Goal: Transaction & Acquisition: Subscribe to service/newsletter

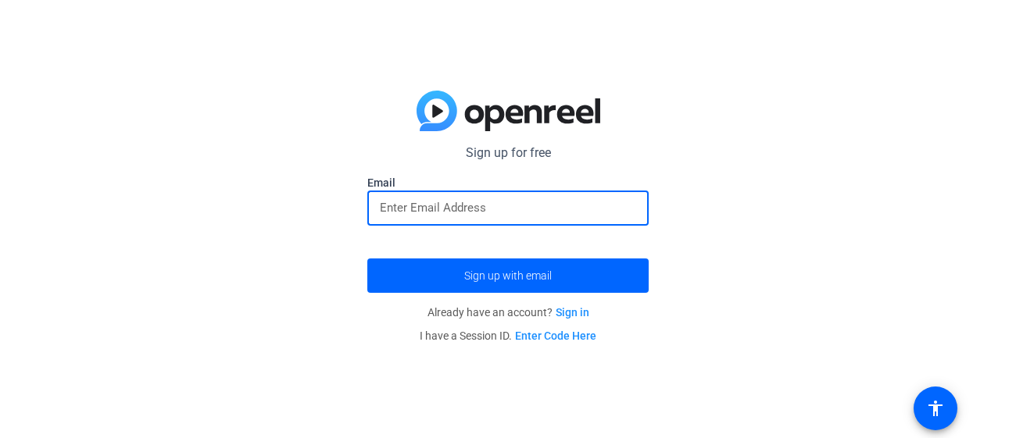
click at [478, 202] on input "email" at bounding box center [508, 208] width 256 height 19
type input "[EMAIL_ADDRESS][DOMAIN_NAME]"
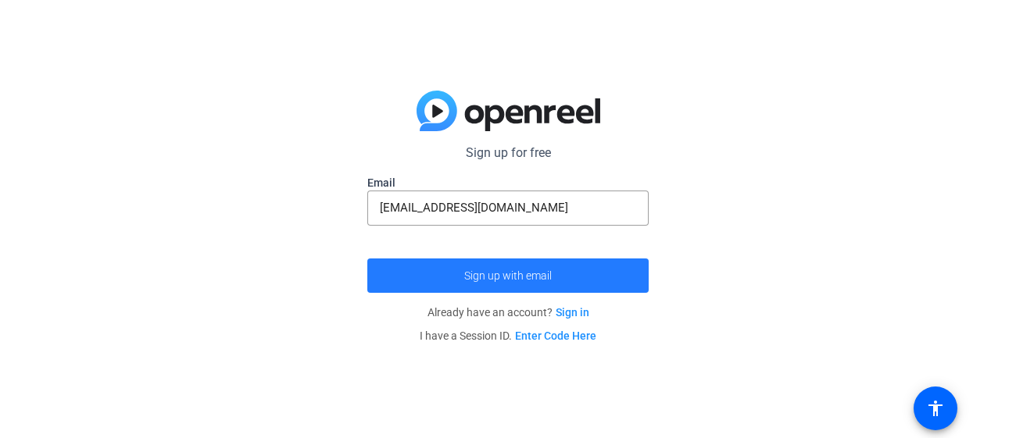
click at [542, 266] on span "submit" at bounding box center [507, 276] width 281 height 38
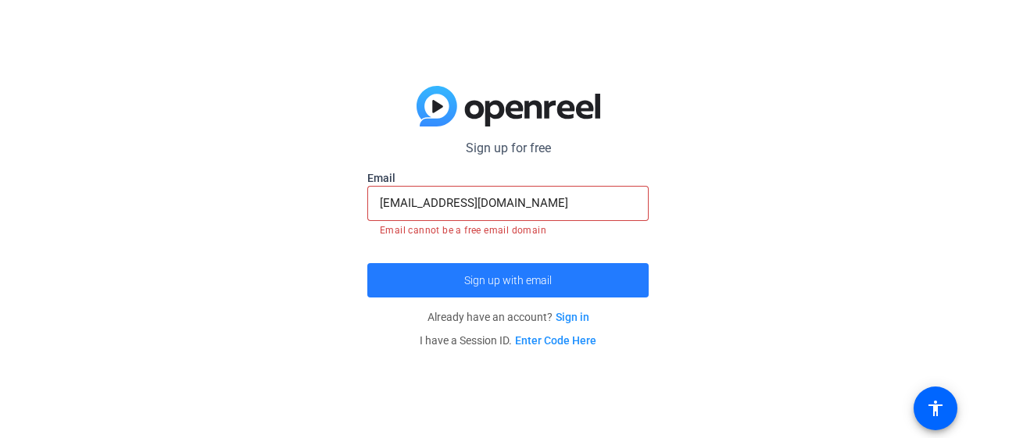
click at [539, 281] on span "Sign up with email" at bounding box center [508, 281] width 88 height 0
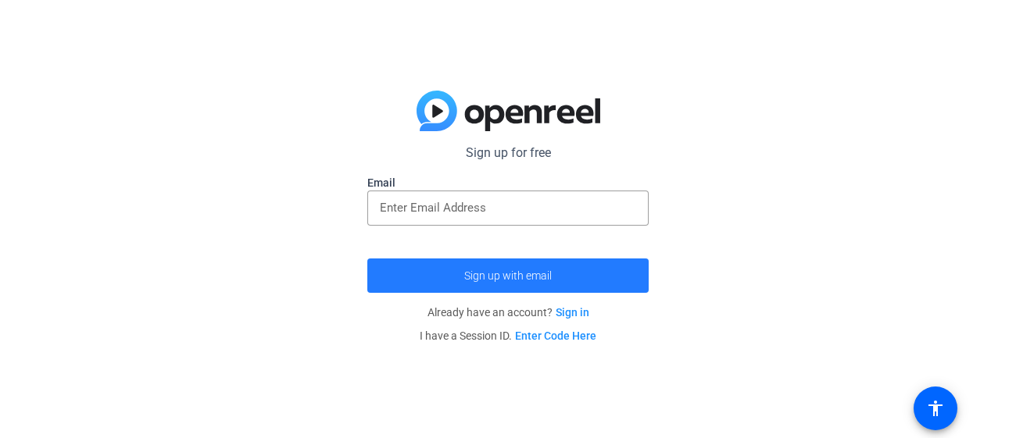
click at [517, 276] on span "Sign up with email" at bounding box center [508, 276] width 88 height 0
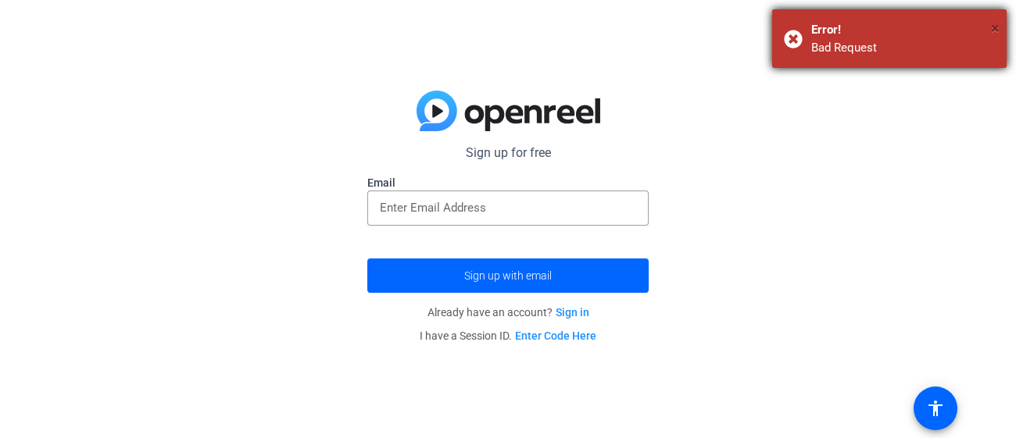
click at [992, 25] on span "×" at bounding box center [995, 28] width 9 height 19
